Goal: Transaction & Acquisition: Purchase product/service

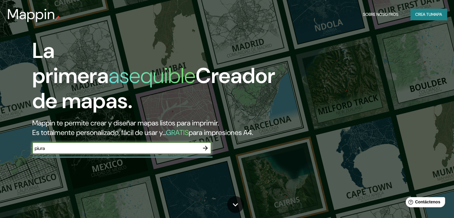
type input "piura"
click at [206, 150] on icon "button" at bounding box center [205, 148] width 5 height 5
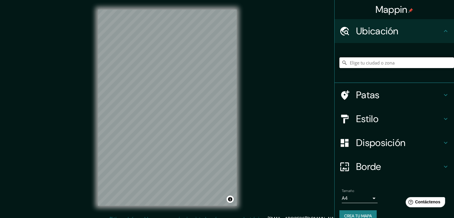
click at [362, 61] on input "Elige tu ciudad o zona" at bounding box center [396, 62] width 115 height 11
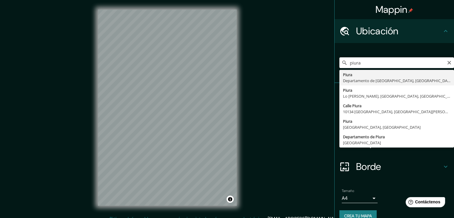
type input "Piura, Departamento de Piura, Perú"
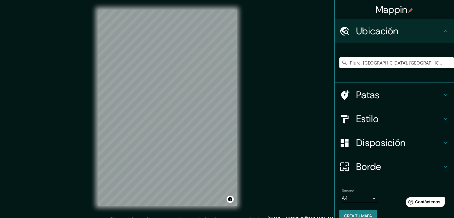
click at [242, 153] on div "© Mapbox © OpenStreetMap Improve this map" at bounding box center [167, 107] width 158 height 215
click at [237, 130] on div "© Mapbox © OpenStreetMap Improve this map" at bounding box center [167, 107] width 158 height 215
click at [384, 123] on h4 "Estilo" at bounding box center [399, 119] width 86 height 12
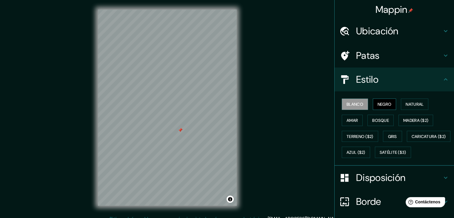
click at [387, 101] on font "Negro" at bounding box center [385, 104] width 14 height 8
click at [415, 105] on font "Natural" at bounding box center [415, 103] width 18 height 5
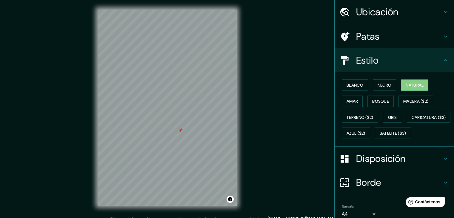
scroll to position [60, 0]
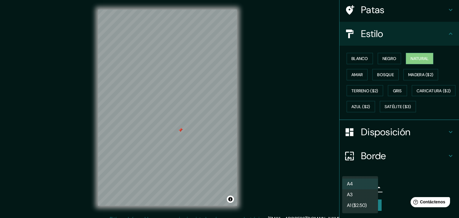
click at [359, 185] on body "Mappin Ubicación Piura, Departamento de Piura, Perú Patas Estilo Blanco Negro N…" at bounding box center [229, 109] width 459 height 218
click at [357, 197] on li "A3" at bounding box center [360, 195] width 36 height 11
type input "a4"
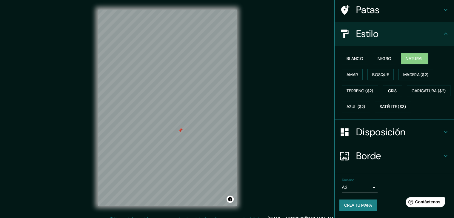
click at [361, 205] on font "Crea tu mapa" at bounding box center [358, 204] width 28 height 5
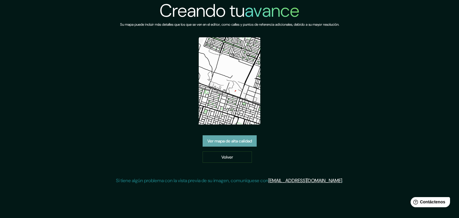
click at [210, 139] on font "Ver mapa de alta calidad" at bounding box center [229, 140] width 44 height 5
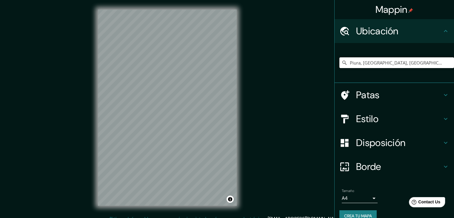
click at [379, 65] on input "Piura, Departamento de Piura, Perú" at bounding box center [396, 62] width 115 height 11
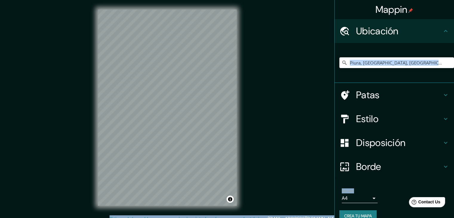
scroll to position [10, 0]
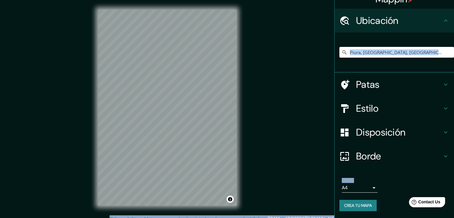
drag, startPoint x: 391, startPoint y: 94, endPoint x: 458, endPoint y: 232, distance: 153.3
click at [454, 218] on html "Mappin Ubicación Piura, Departamento de Piura, Perú Patas Estilo Disposición Bo…" at bounding box center [227, 109] width 454 height 218
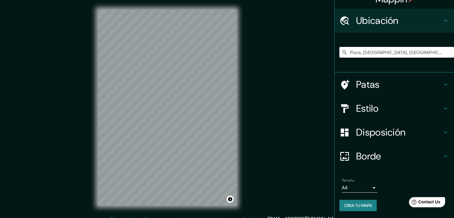
click at [370, 52] on input "Piura, Departamento de Piura, Perú" at bounding box center [396, 52] width 115 height 11
click at [438, 50] on input "Piura, Departamento de Piura, Perú" at bounding box center [396, 52] width 115 height 11
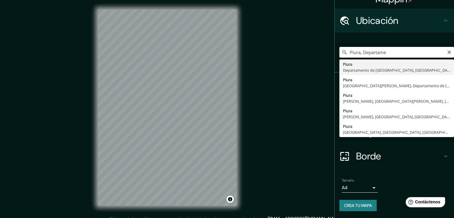
type input "Piura, Departamento de Piura, Perú"
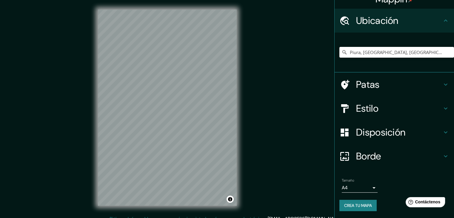
click at [371, 79] on font "Patas" at bounding box center [368, 84] width 24 height 13
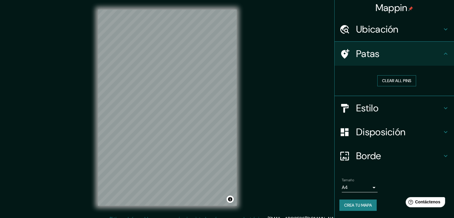
scroll to position [1, 0]
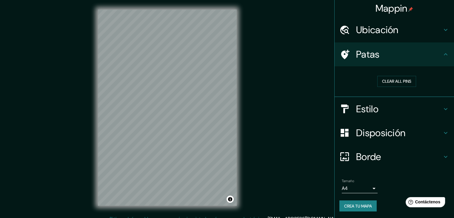
click at [389, 109] on h4 "Estilo" at bounding box center [399, 109] width 86 height 12
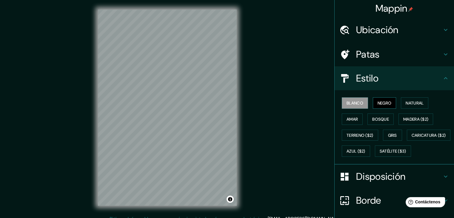
click at [383, 101] on font "Negro" at bounding box center [385, 102] width 14 height 5
click at [392, 134] on font "Gris" at bounding box center [392, 135] width 9 height 5
click at [385, 104] on font "Negro" at bounding box center [385, 102] width 14 height 5
click at [209, 135] on div at bounding box center [209, 135] width 5 height 5
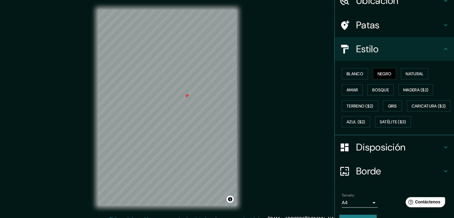
scroll to position [60, 0]
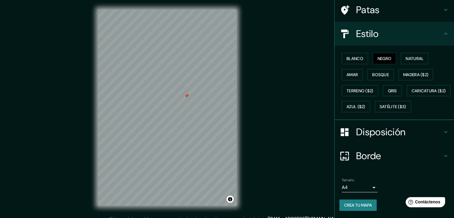
click at [357, 185] on body "Mappin Ubicación Piura, Departamento de Piura, Perú Patas Estilo Blanco Negro N…" at bounding box center [227, 109] width 454 height 218
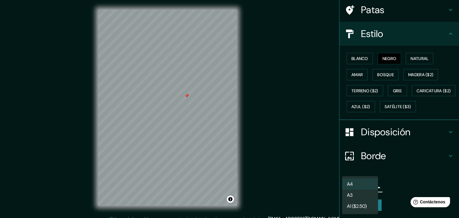
click at [353, 193] on li "A3" at bounding box center [360, 195] width 36 height 11
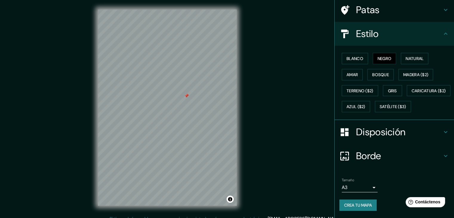
click at [353, 209] on font "Crea tu mapa" at bounding box center [358, 205] width 28 height 8
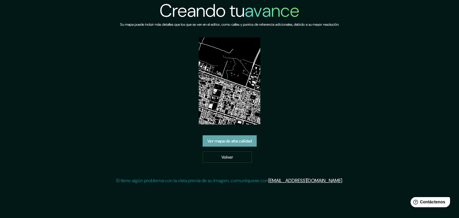
click at [229, 139] on font "Ver mapa de alta calidad" at bounding box center [229, 140] width 44 height 5
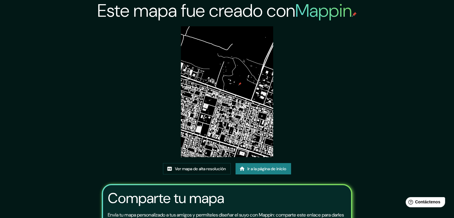
click at [218, 44] on img at bounding box center [227, 91] width 93 height 131
click at [209, 165] on font "Ver mapa de alta resolución" at bounding box center [200, 169] width 51 height 8
